Goal: Transaction & Acquisition: Purchase product/service

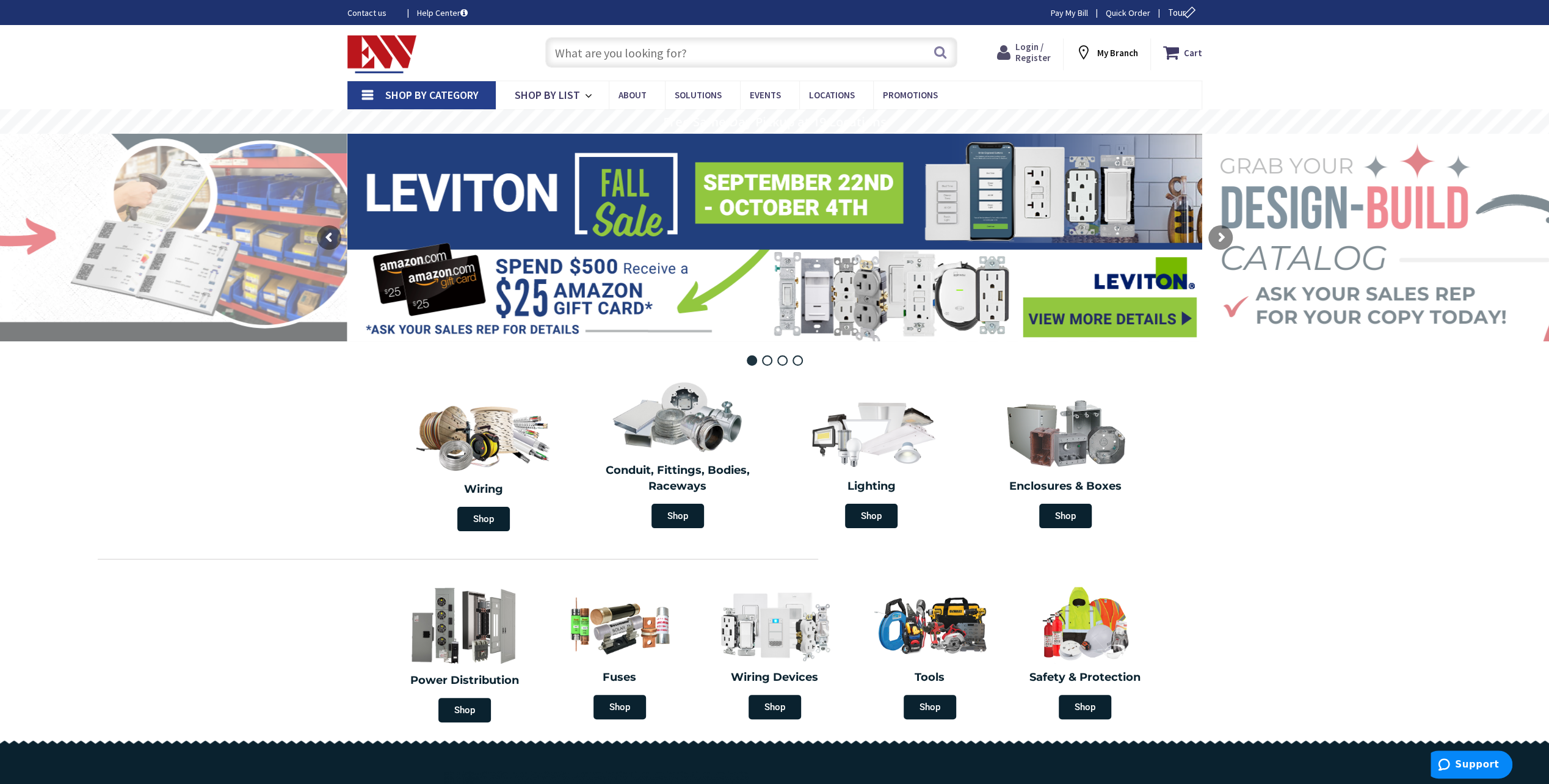
click at [1031, 56] on span "Login / Register" at bounding box center [1032, 52] width 35 height 23
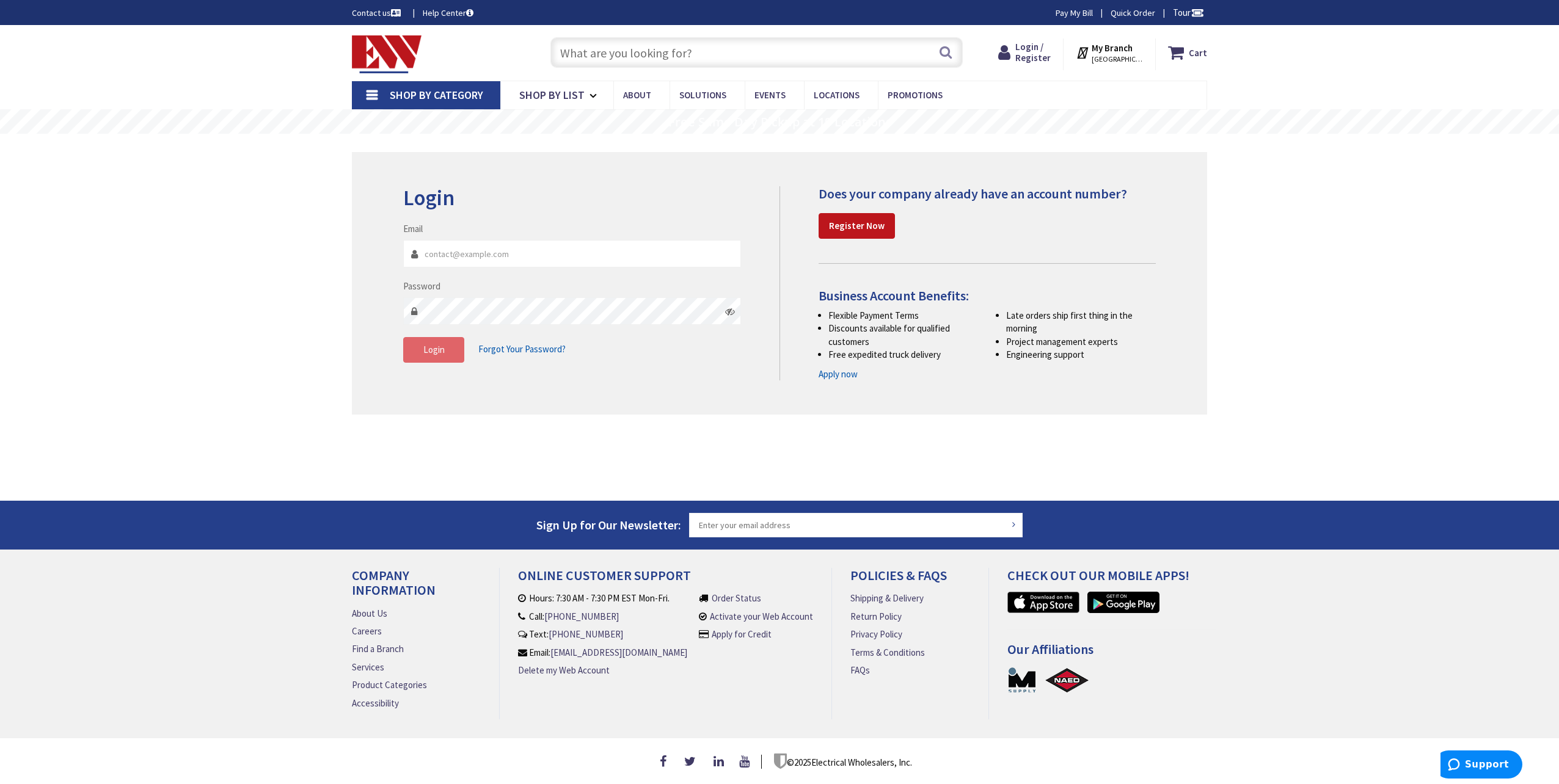
type input "jstratford@blmechanical.com"
click at [449, 347] on button "Login" at bounding box center [433, 350] width 61 height 26
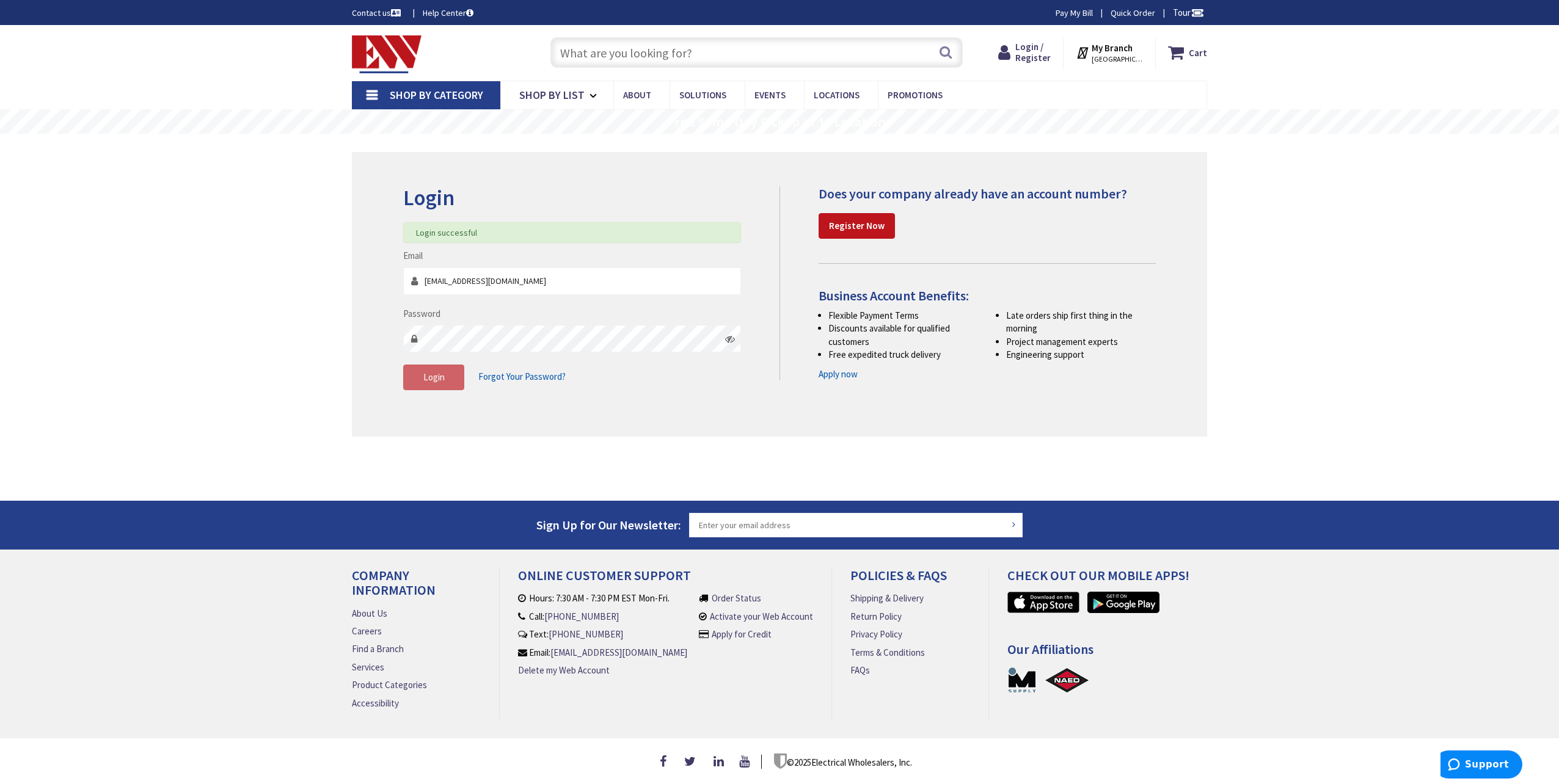
drag, startPoint x: 678, startPoint y: 51, endPoint x: 689, endPoint y: 51, distance: 11.0
click at [679, 51] on input "text" at bounding box center [756, 52] width 412 height 30
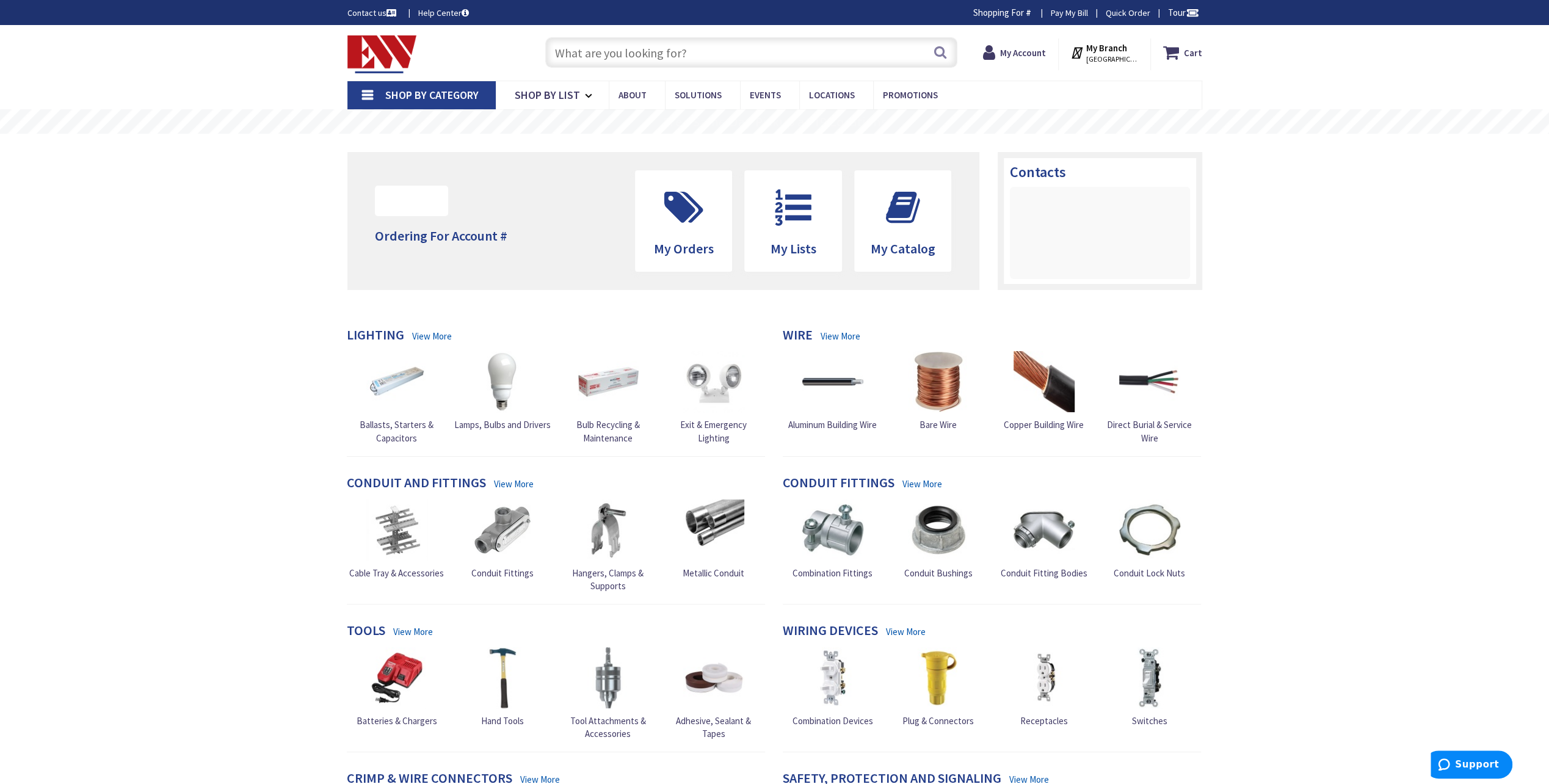
click at [711, 56] on input "text" at bounding box center [751, 52] width 412 height 30
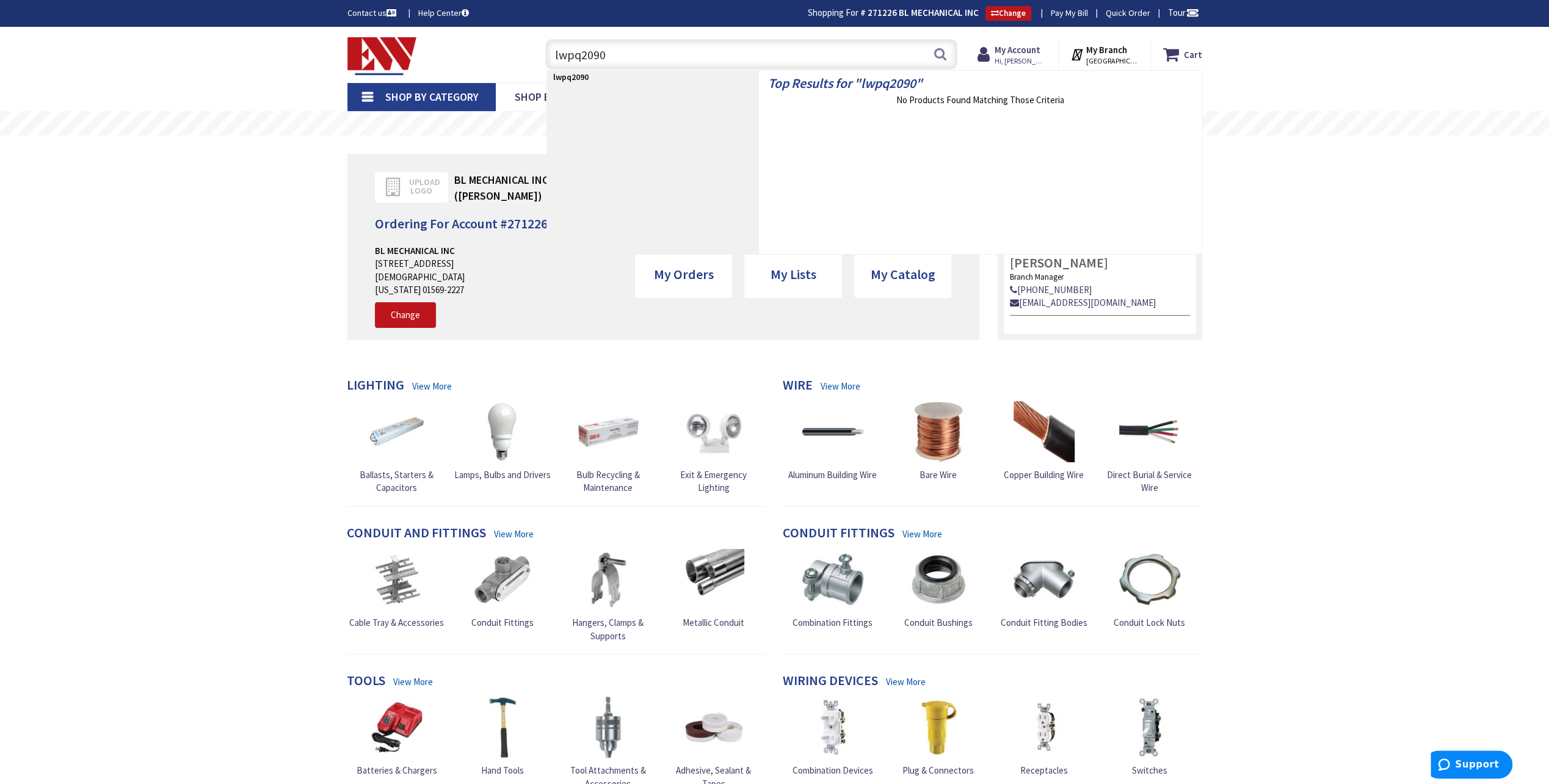
type input "lwpq2090g"
